Goal: Navigation & Orientation: Find specific page/section

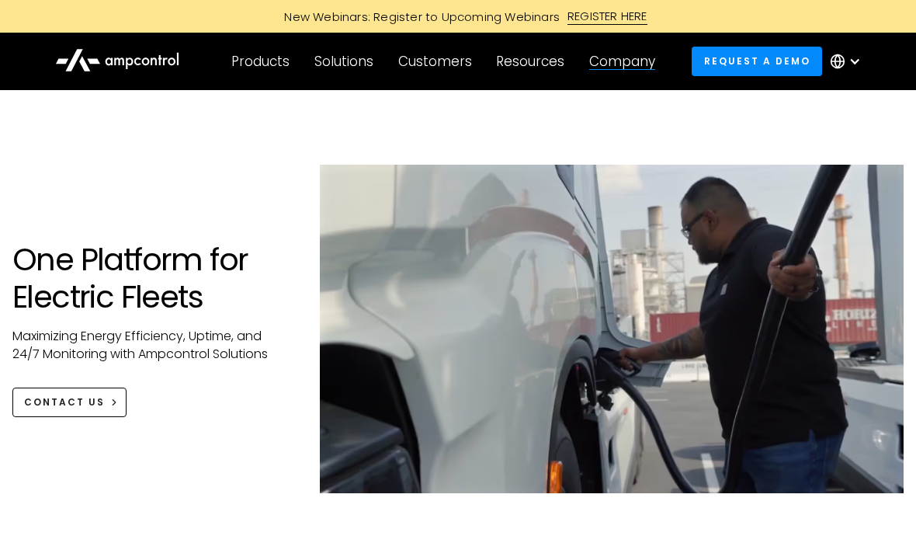
click at [635, 59] on div "Company" at bounding box center [622, 61] width 66 height 17
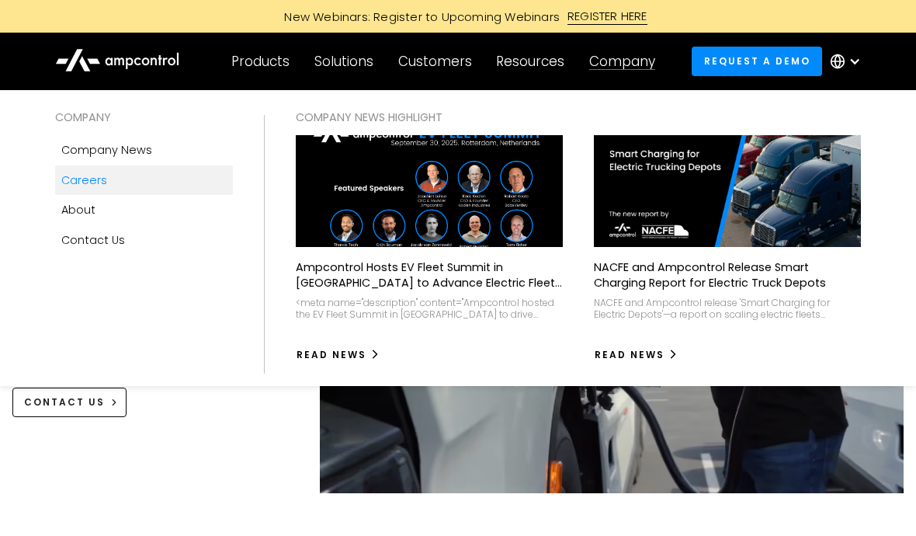
click at [94, 180] on div "Careers" at bounding box center [84, 180] width 46 height 17
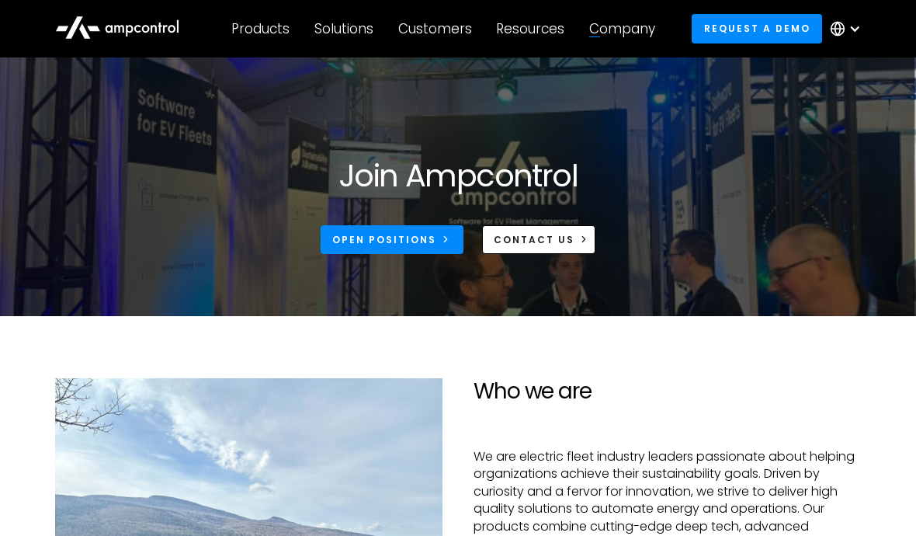
click at [651, 40] on div "Company COMPANY Company news Careers About Contact Us COMPANY NEWS Highlight Am…" at bounding box center [622, 29] width 91 height 54
click at [625, 20] on div "Company" at bounding box center [622, 28] width 66 height 17
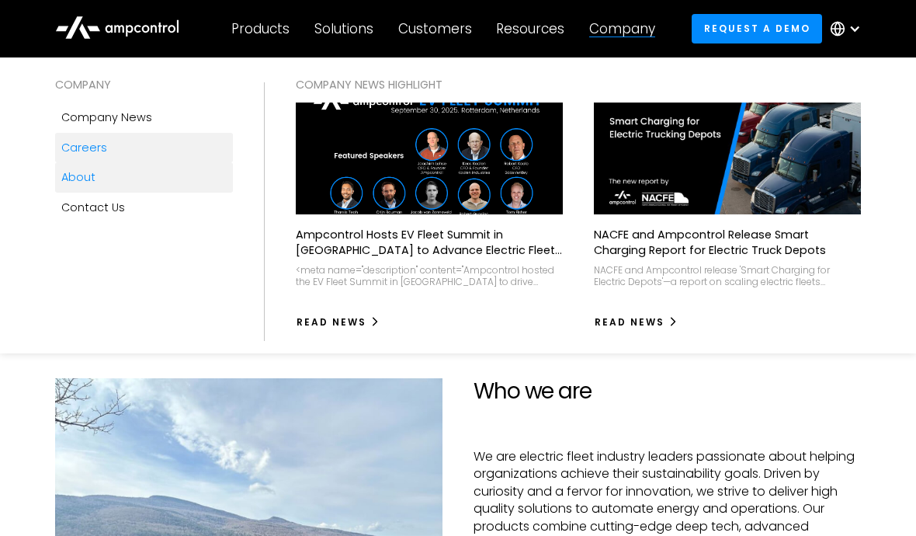
click at [75, 183] on div "About" at bounding box center [78, 176] width 34 height 17
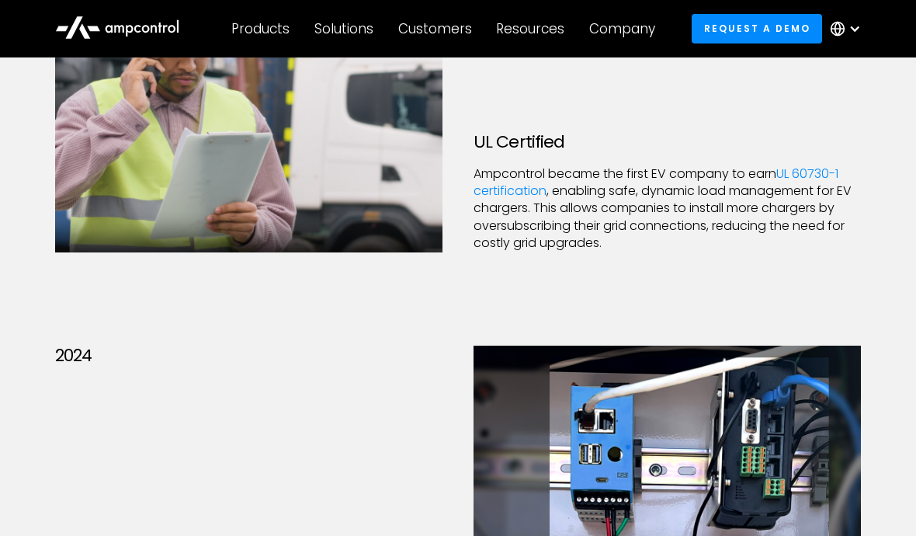
scroll to position [3033, 0]
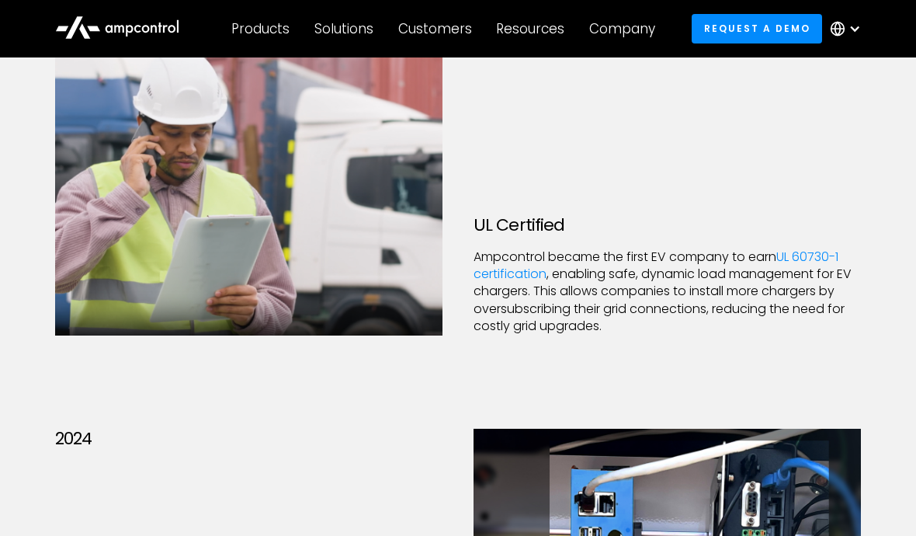
drag, startPoint x: 312, startPoint y: 21, endPoint x: -1, endPoint y: -3034, distance: 3071.0
